Goal: Find specific page/section: Find specific page/section

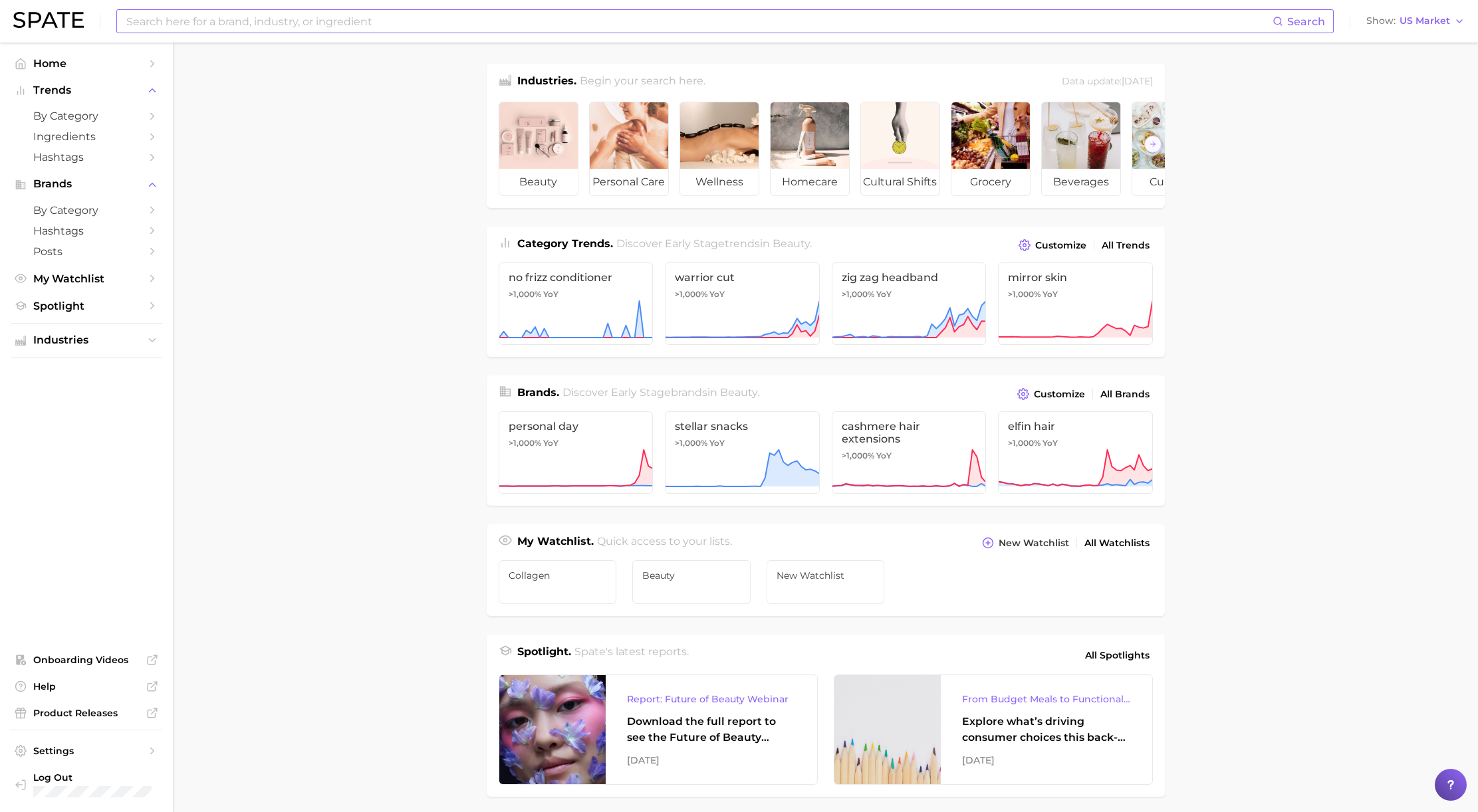
click at [161, 24] on input at bounding box center [698, 21] width 1148 height 22
click at [162, 23] on input "GU" at bounding box center [698, 21] width 1148 height 22
click at [202, 132] on main "Industries. Begin your search here. Data update: [DATE] beauty personal care we…" at bounding box center [825, 561] width 1305 height 1038
click at [157, 20] on input "GU" at bounding box center [698, 21] width 1148 height 22
type input "G"
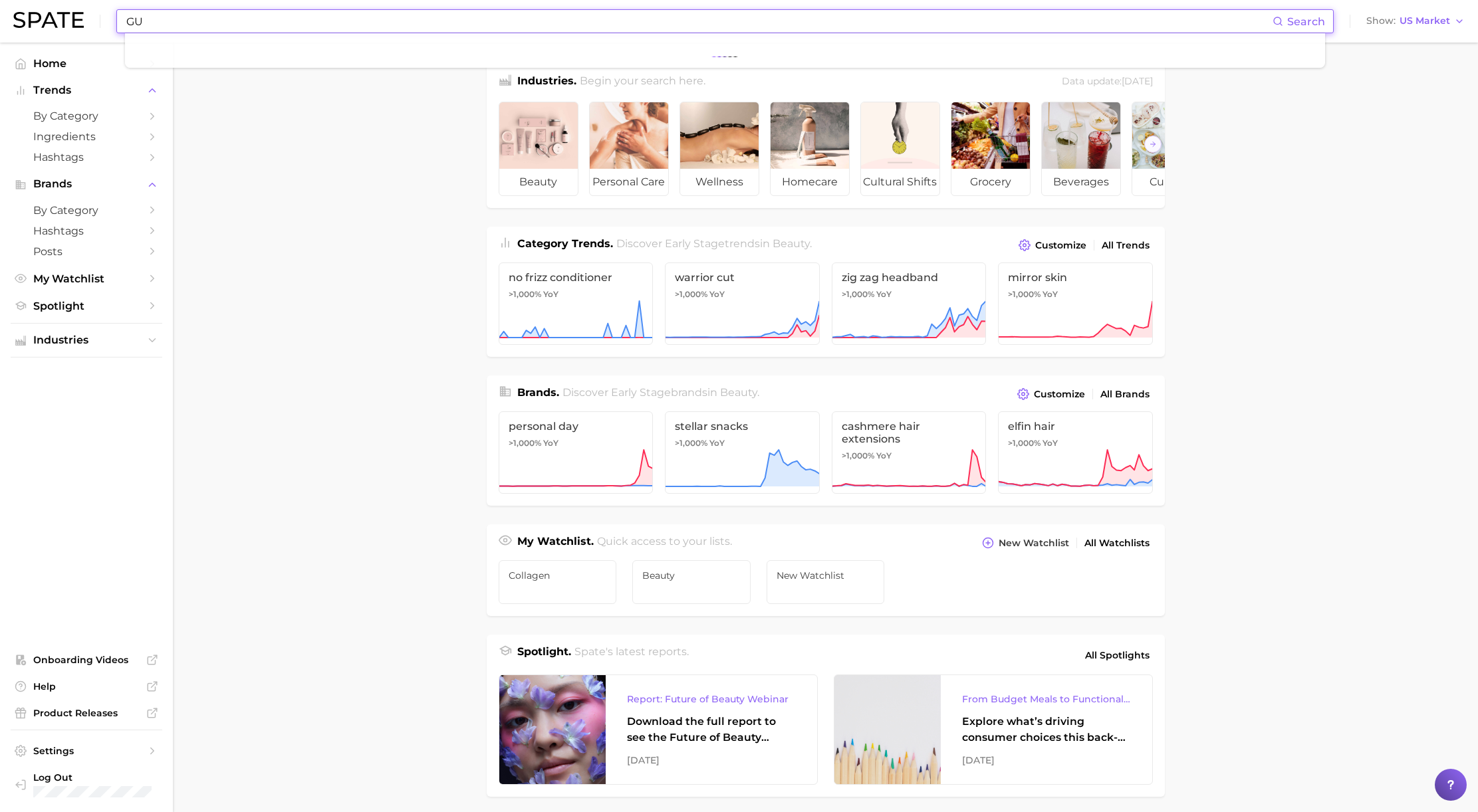
type input "G"
click at [245, 235] on main "Industries. Begin your search here. Data update: July 27th, 2025 beauty persona…" at bounding box center [825, 561] width 1305 height 1038
